Goal: Task Accomplishment & Management: Use online tool/utility

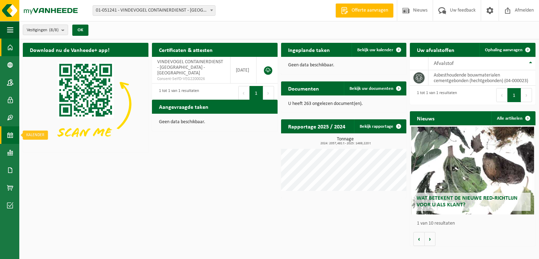
click at [7, 136] on span at bounding box center [10, 135] width 6 height 18
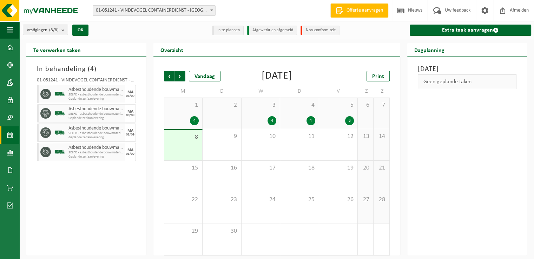
click at [183, 138] on span "8" at bounding box center [183, 137] width 31 height 8
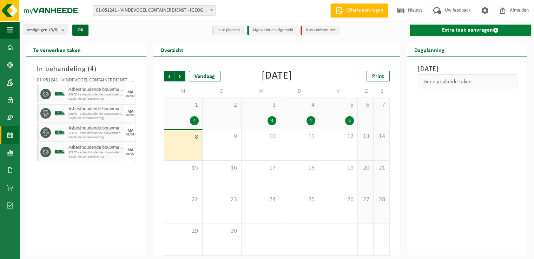
click at [464, 32] on link "Extra taak aanvragen" at bounding box center [470, 30] width 122 height 11
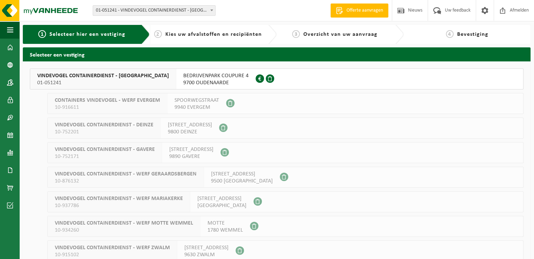
click at [212, 75] on span "BEDRIJVENPARK COUPURE 4" at bounding box center [215, 75] width 65 height 7
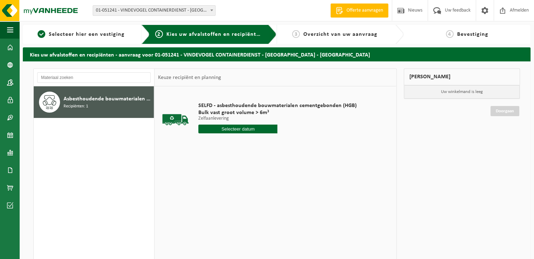
click at [221, 130] on input "text" at bounding box center [237, 129] width 79 height 9
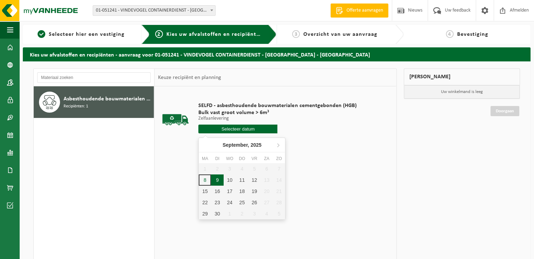
click at [217, 180] on div "9" at bounding box center [217, 179] width 12 height 11
type input "Van 2025-09-09"
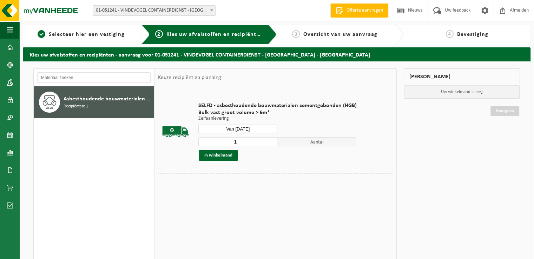
click at [241, 142] on input "1" at bounding box center [237, 141] width 79 height 9
type input "2"
click at [270, 141] on input "2" at bounding box center [237, 141] width 79 height 9
drag, startPoint x: 219, startPoint y: 159, endPoint x: 250, endPoint y: 152, distance: 32.1
click at [220, 159] on button "In winkelmand" at bounding box center [218, 155] width 39 height 11
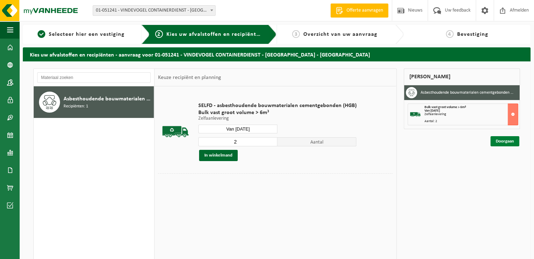
click at [493, 139] on link "Doorgaan" at bounding box center [504, 141] width 29 height 10
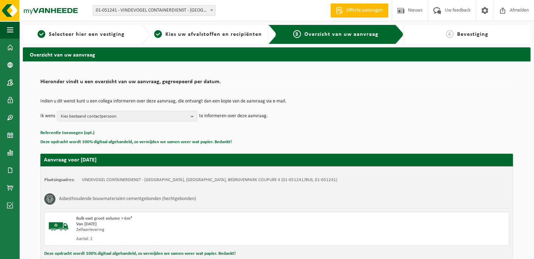
scroll to position [77, 0]
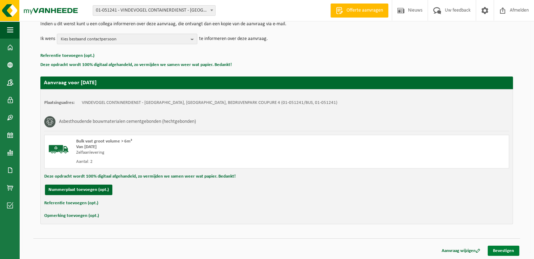
click at [498, 248] on link "Bevestigen" at bounding box center [503, 251] width 32 height 10
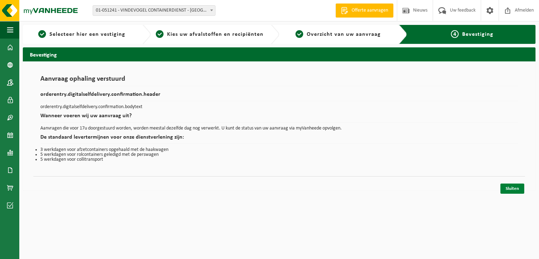
click at [507, 188] on link "Sluiten" at bounding box center [512, 188] width 24 height 10
